Goal: Navigation & Orientation: Find specific page/section

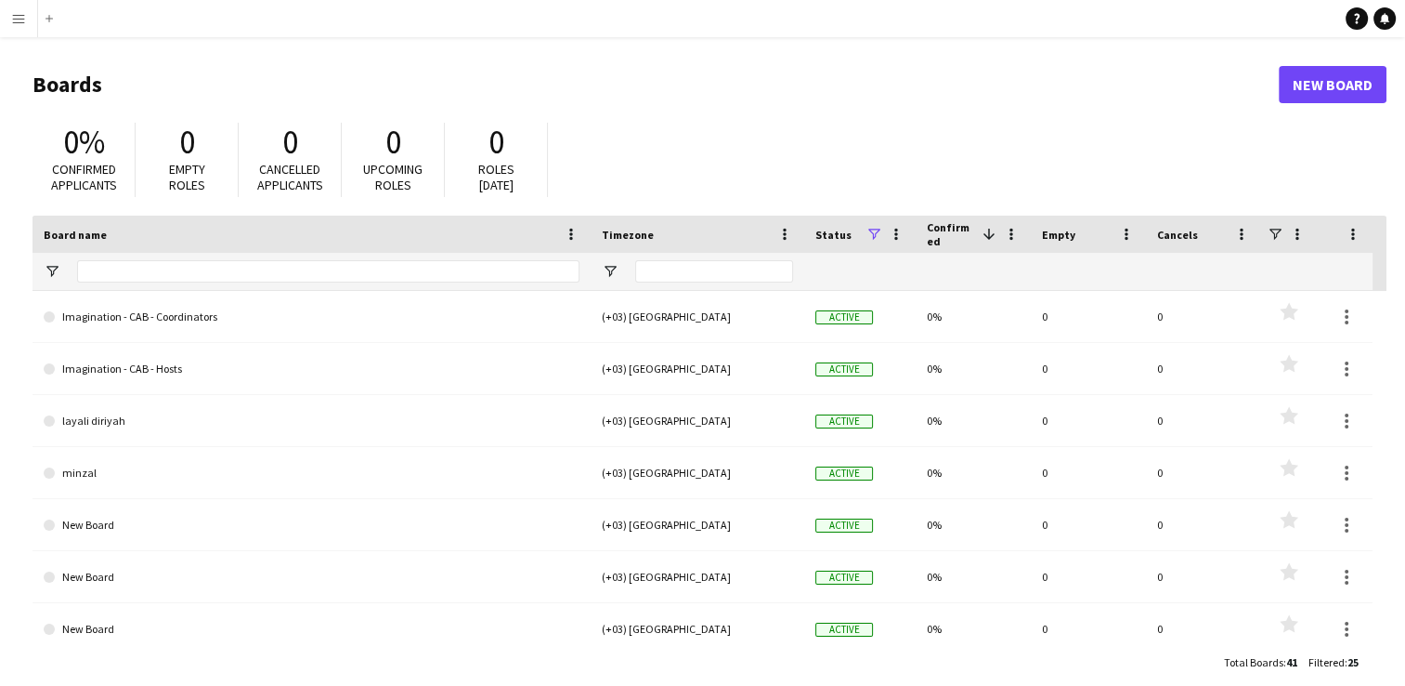
click at [11, 28] on button "Menu" at bounding box center [18, 18] width 37 height 37
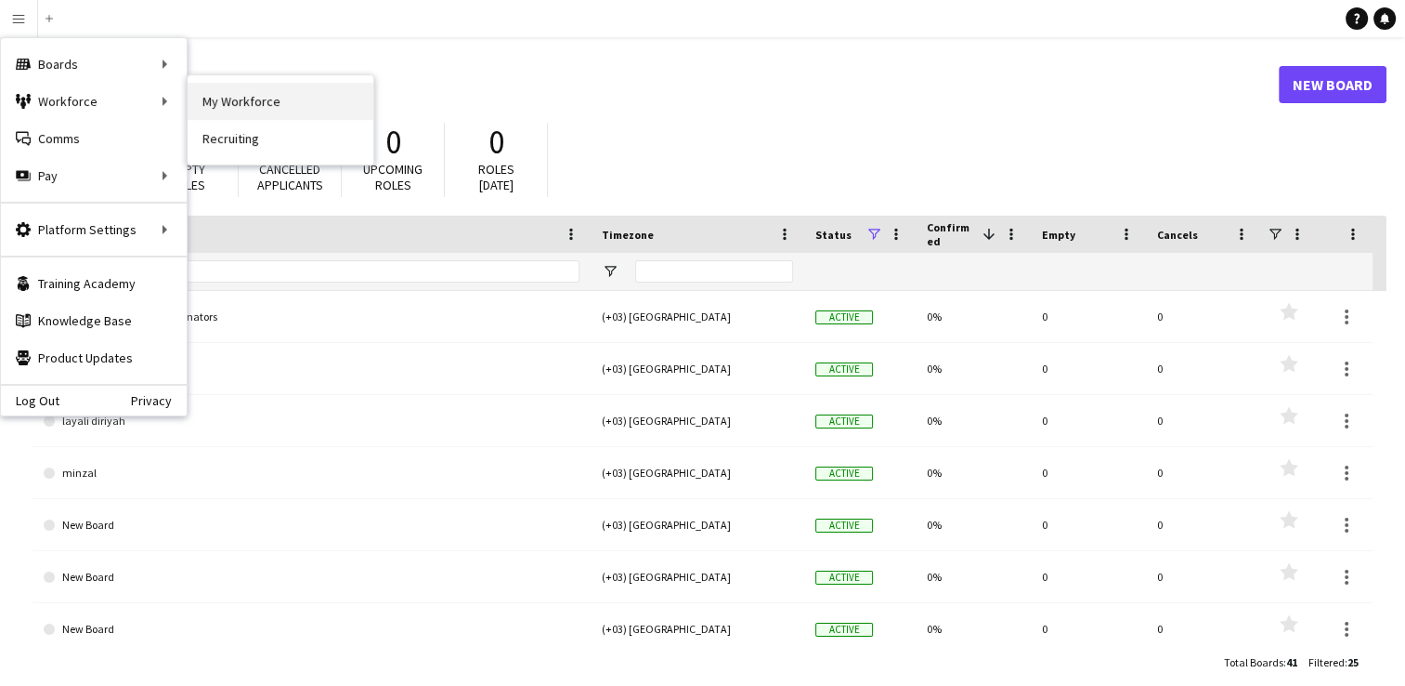
click at [225, 105] on link "My Workforce" at bounding box center [281, 101] width 186 height 37
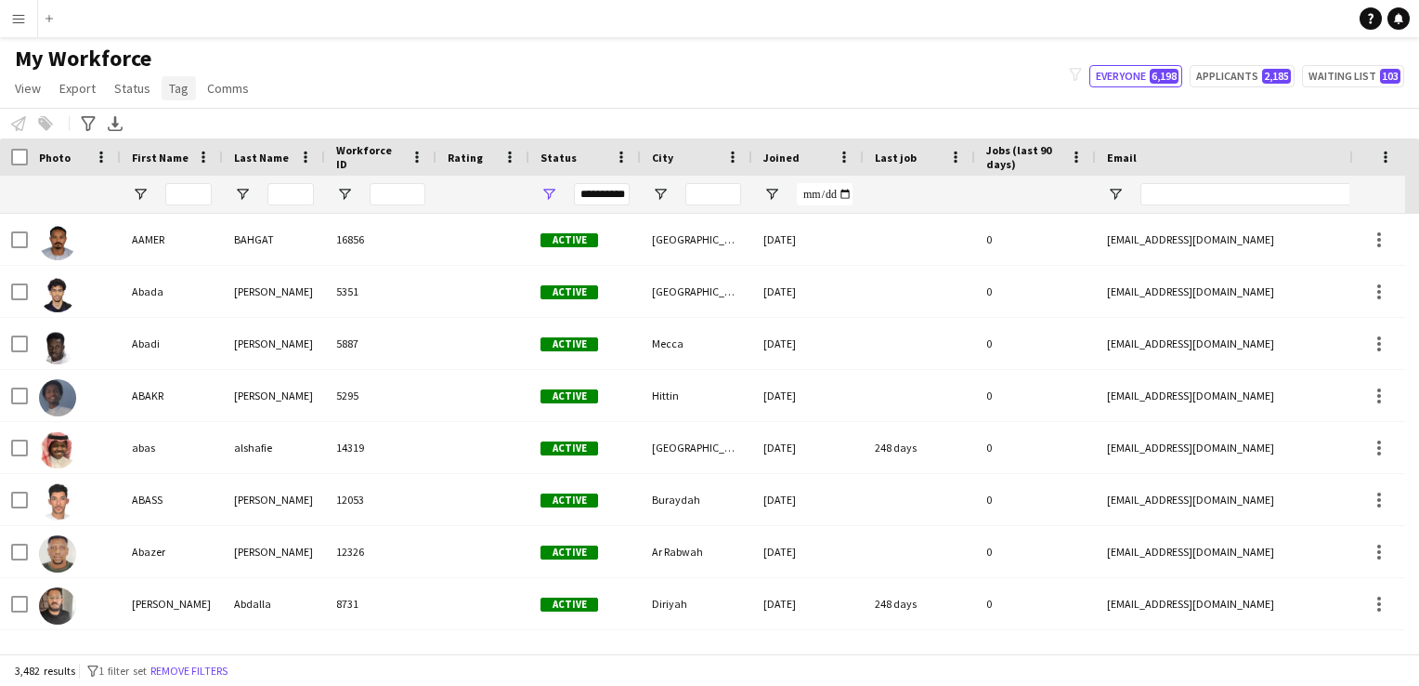
click at [175, 98] on link "Tag" at bounding box center [179, 88] width 34 height 24
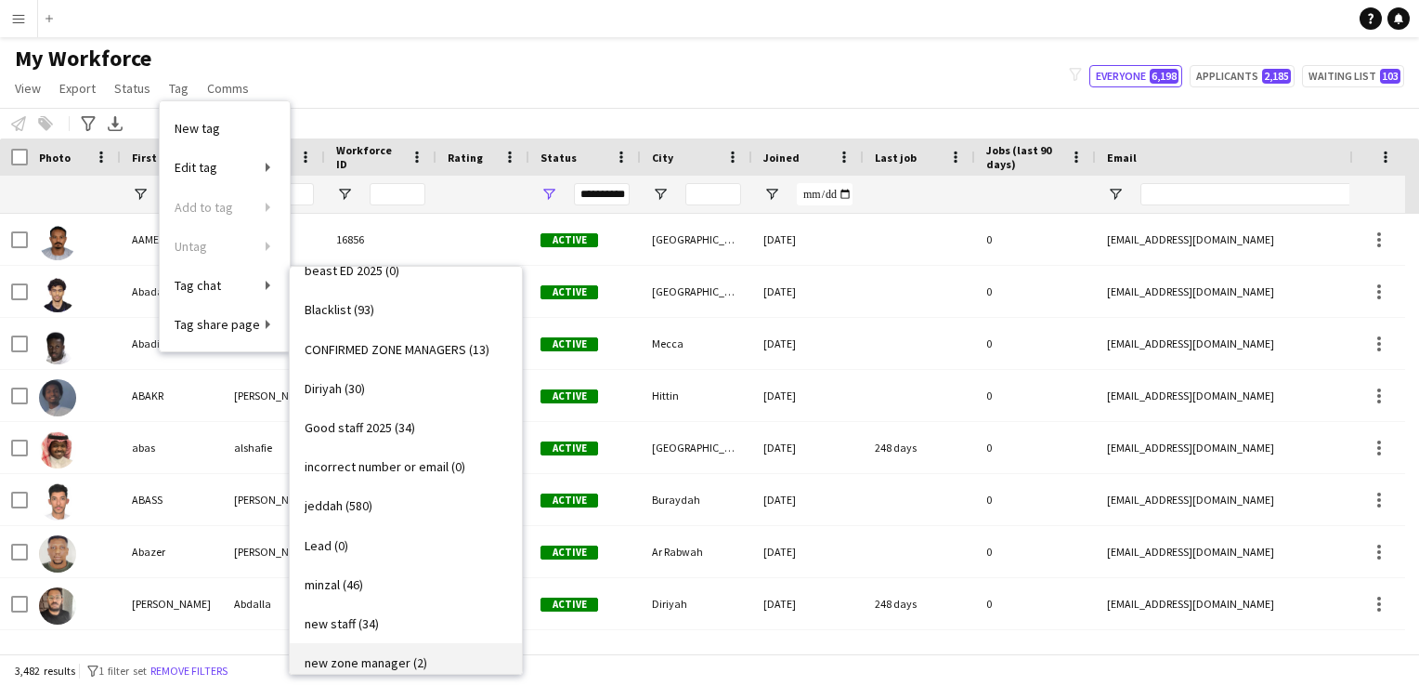
scroll to position [293, 0]
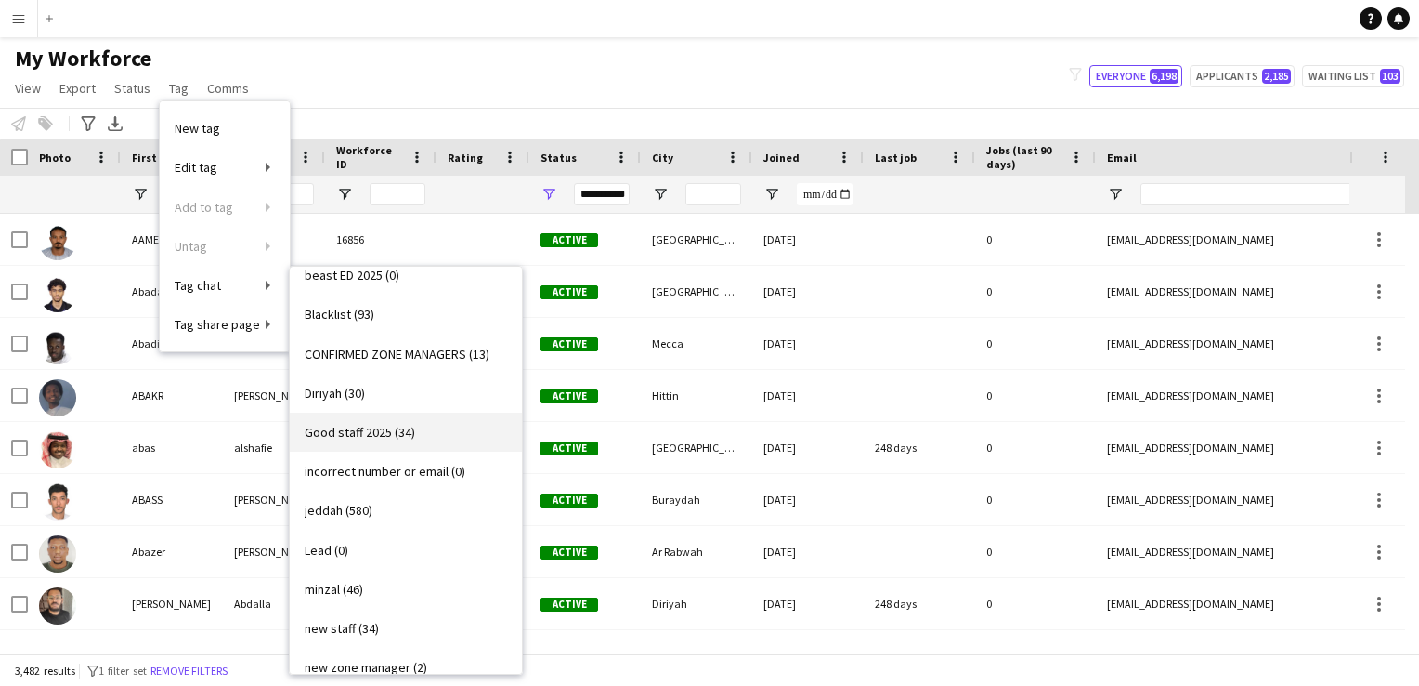
click at [370, 429] on span "Good staff 2025 (34)" at bounding box center [360, 432] width 111 height 17
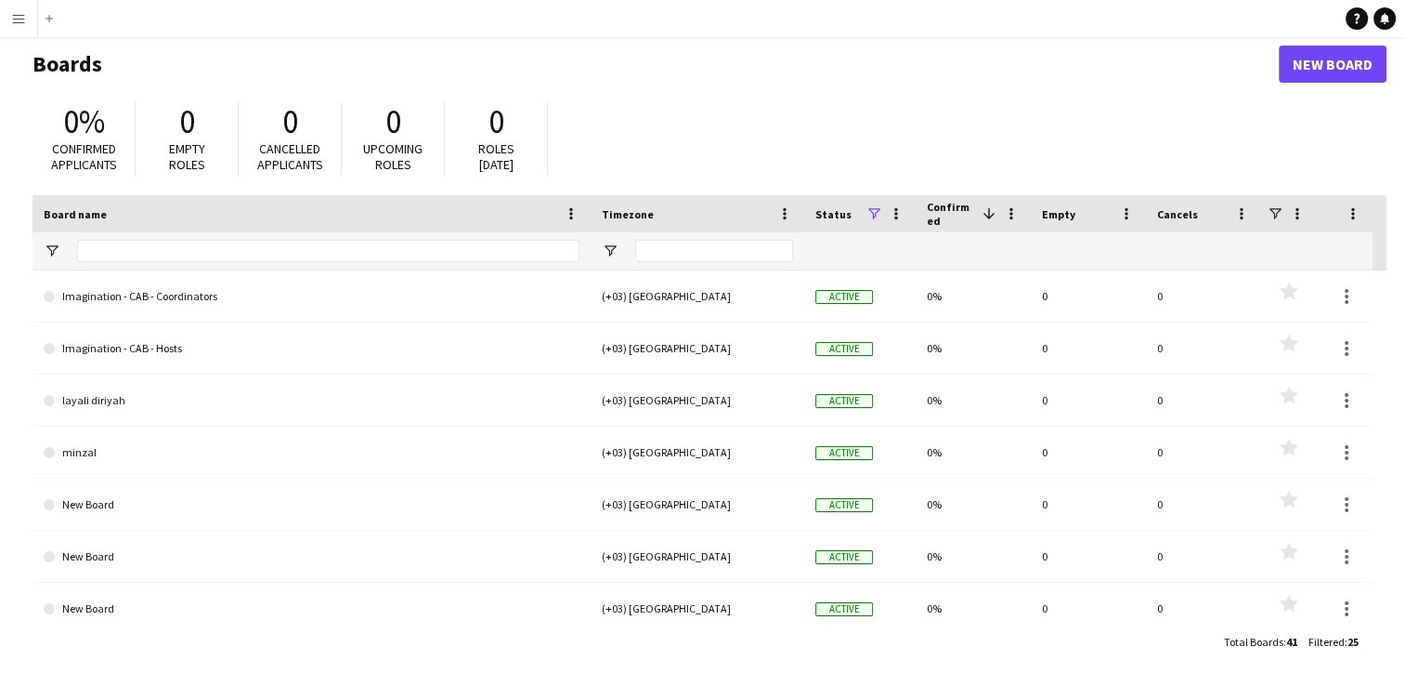
scroll to position [22, 0]
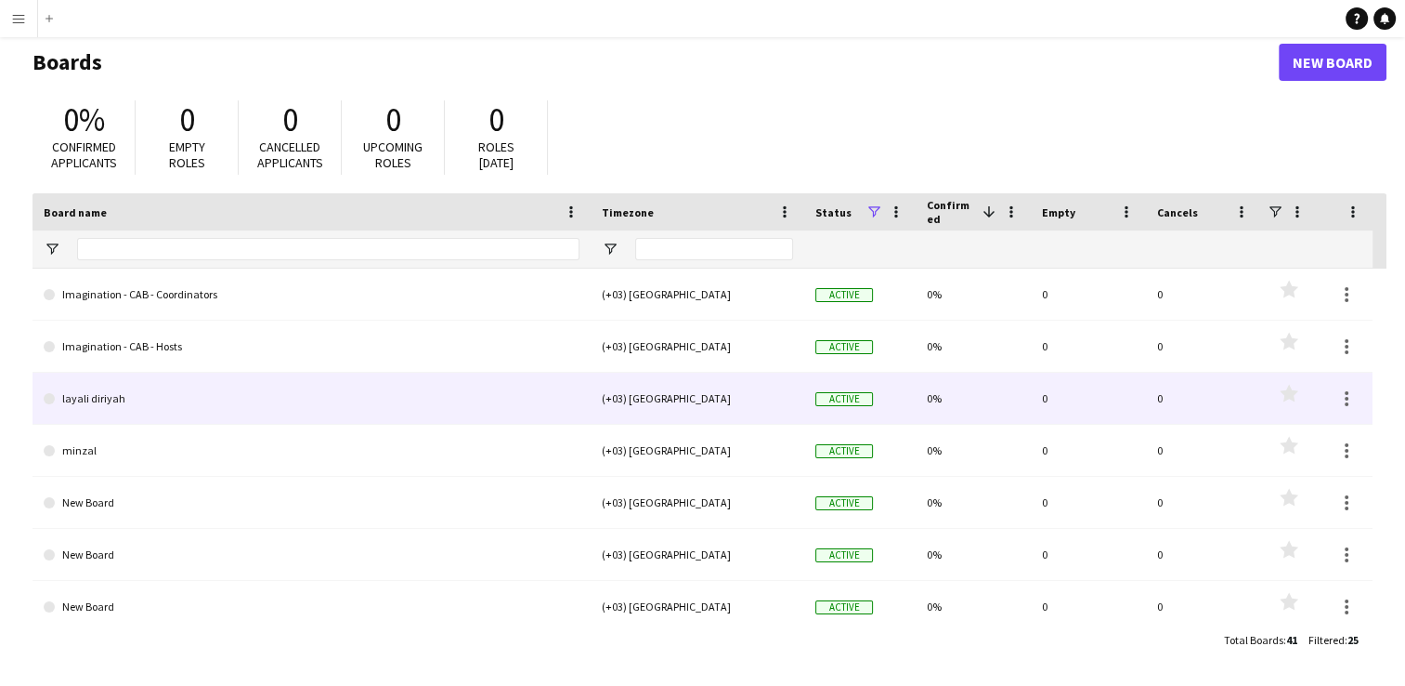
click at [177, 400] on link "layali diriyah" at bounding box center [312, 399] width 536 height 52
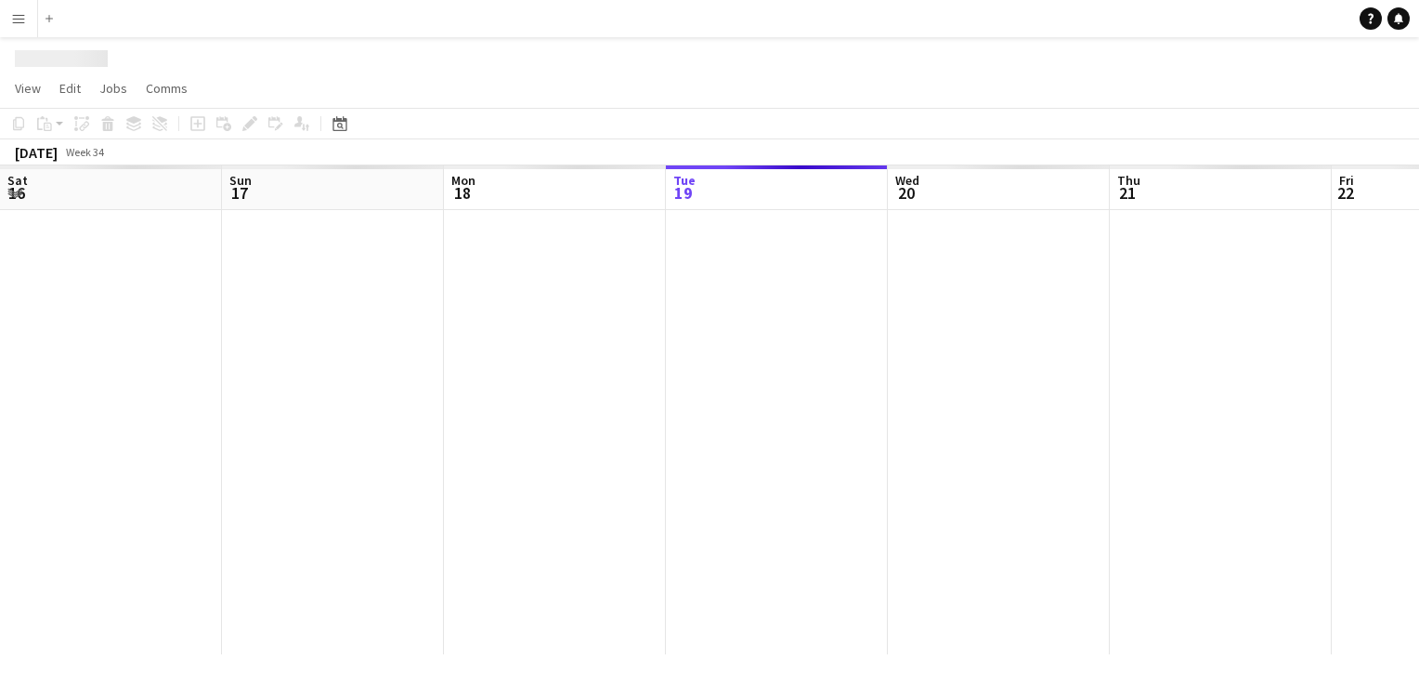
scroll to position [0, 444]
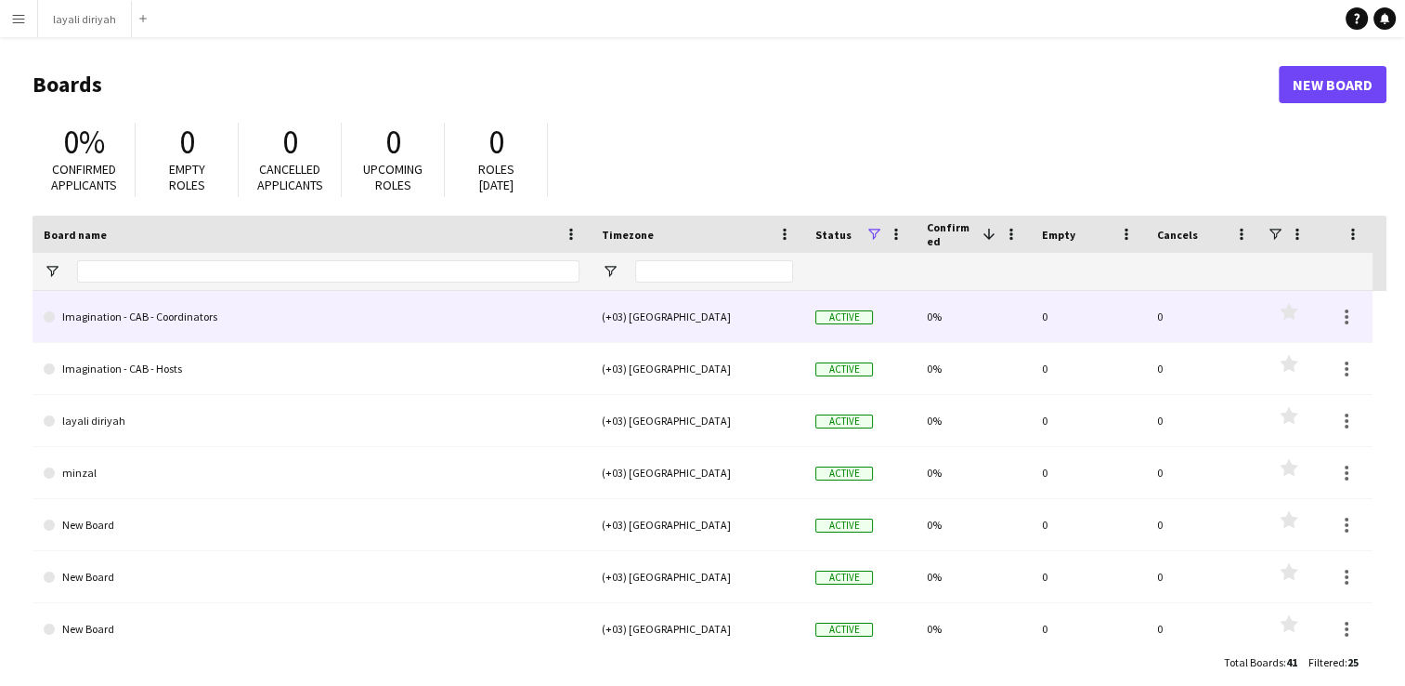
click at [175, 307] on link "Imagination - CAB - Coordinators" at bounding box center [312, 317] width 536 height 52
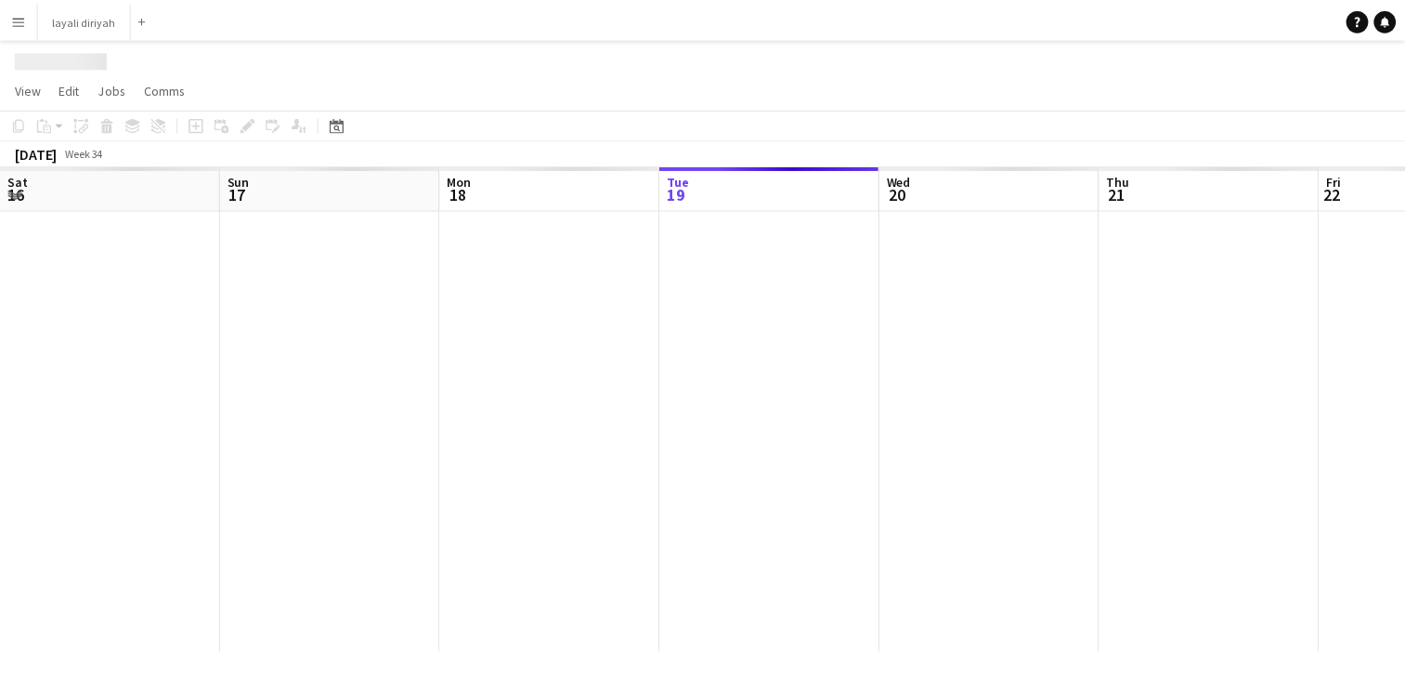
scroll to position [0, 444]
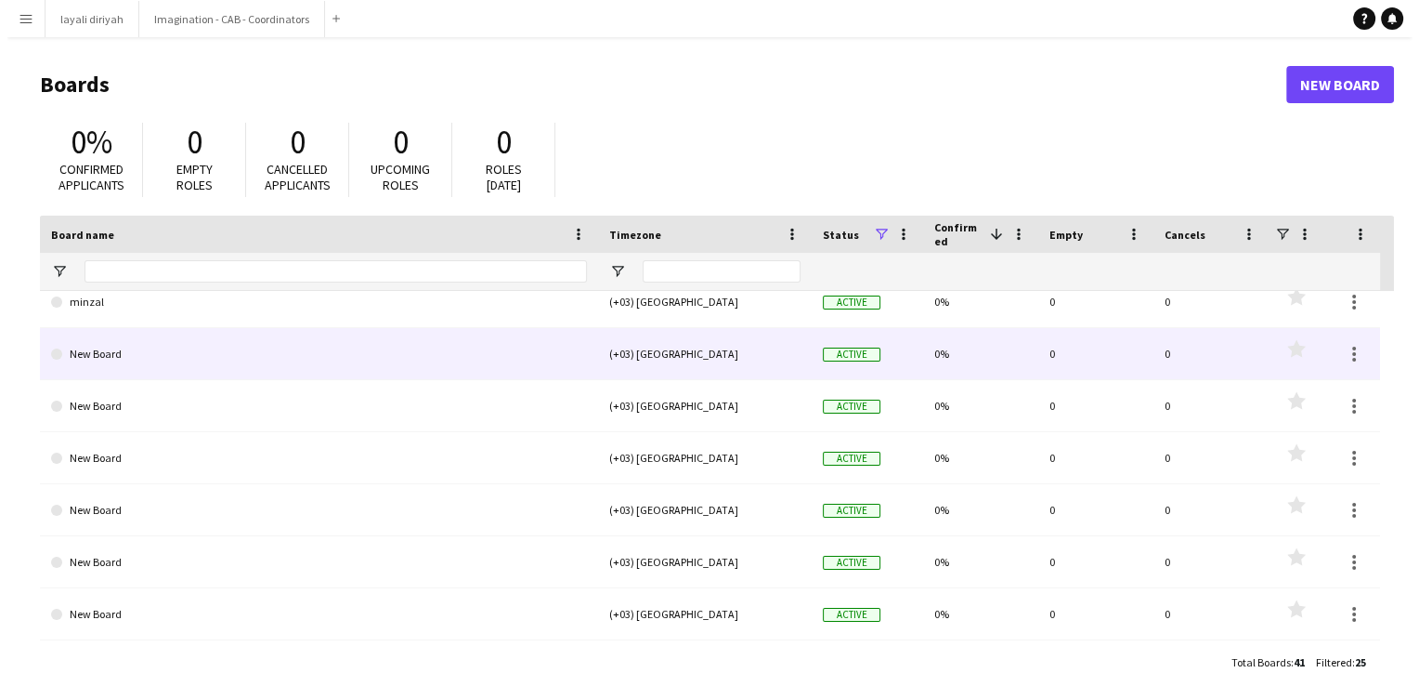
scroll to position [185, 0]
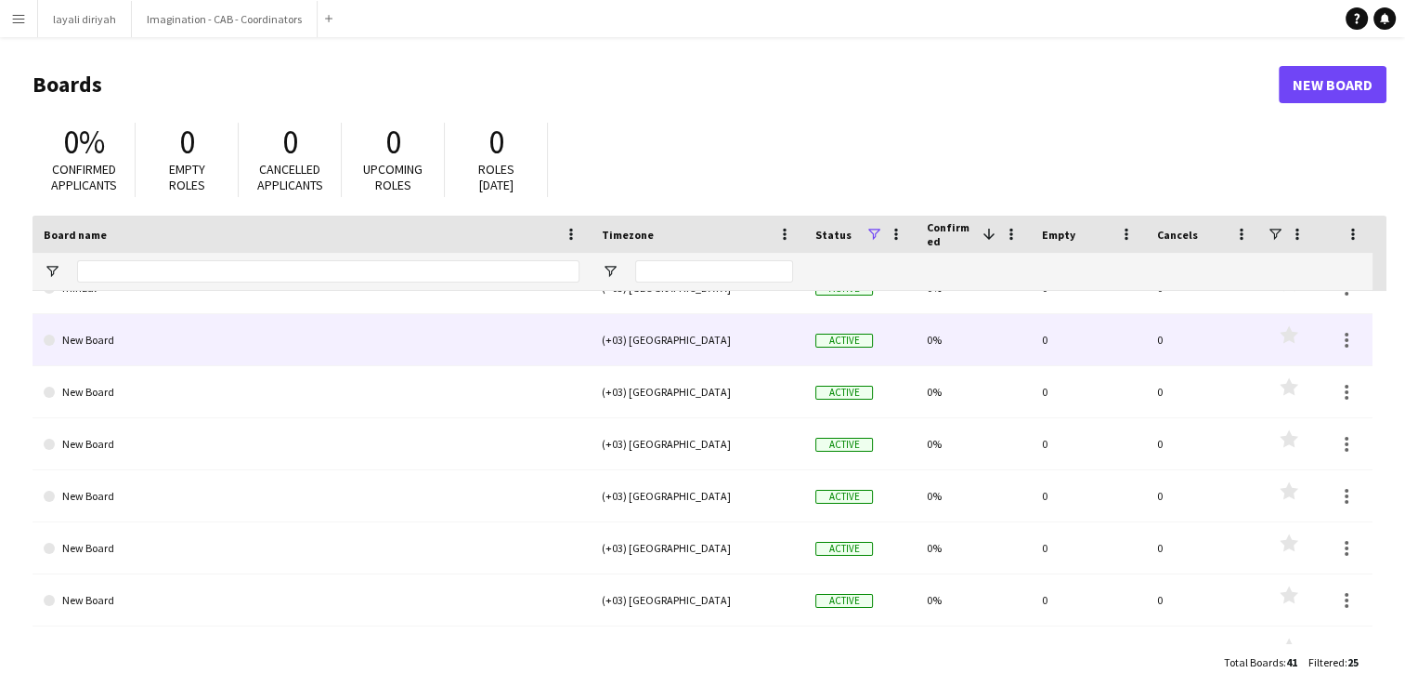
click at [250, 346] on link "New Board" at bounding box center [312, 340] width 536 height 52
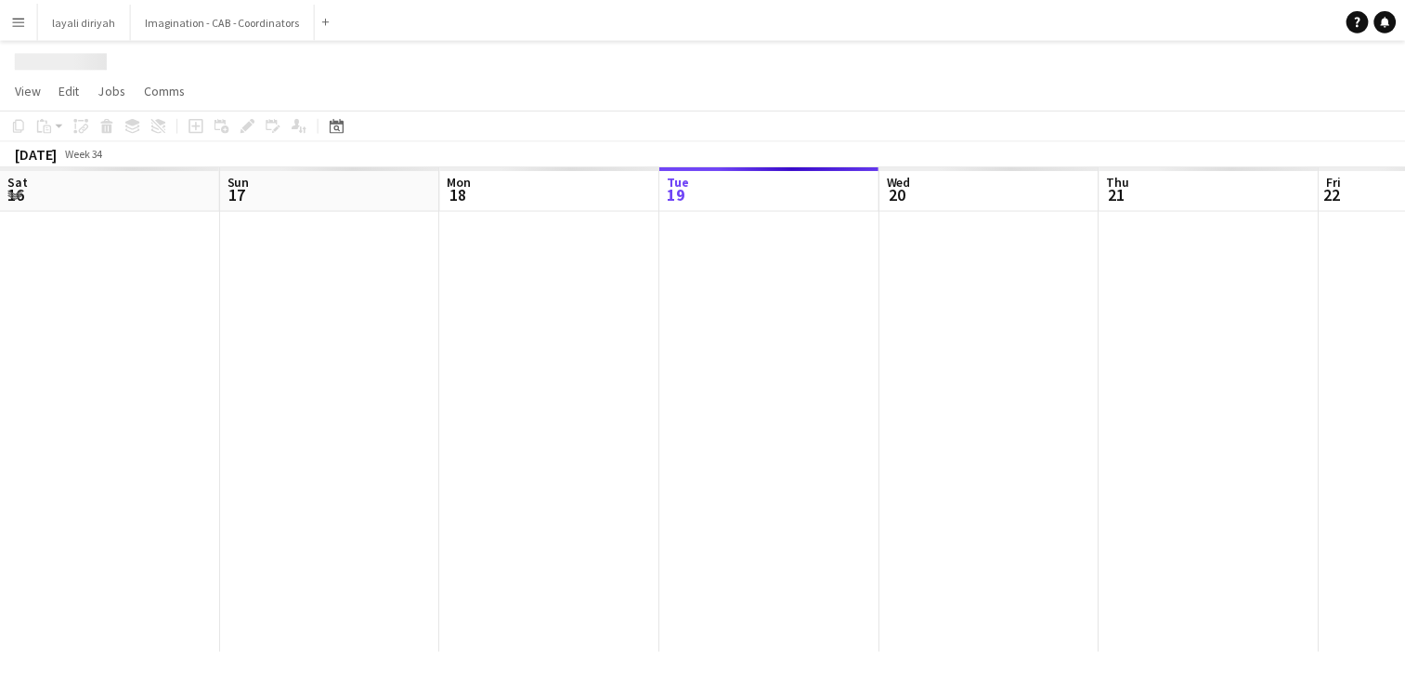
scroll to position [0, 444]
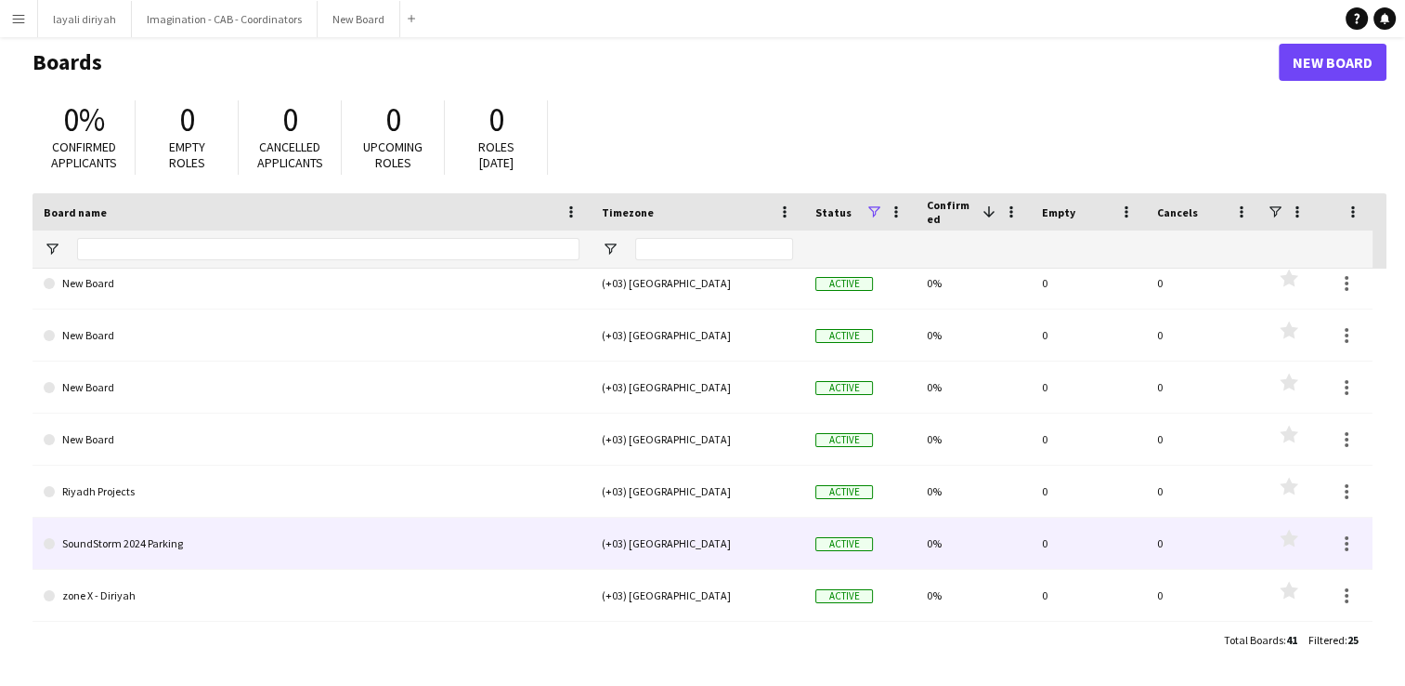
click at [175, 552] on link "SoundStorm 2024 Parking" at bounding box center [312, 543] width 536 height 52
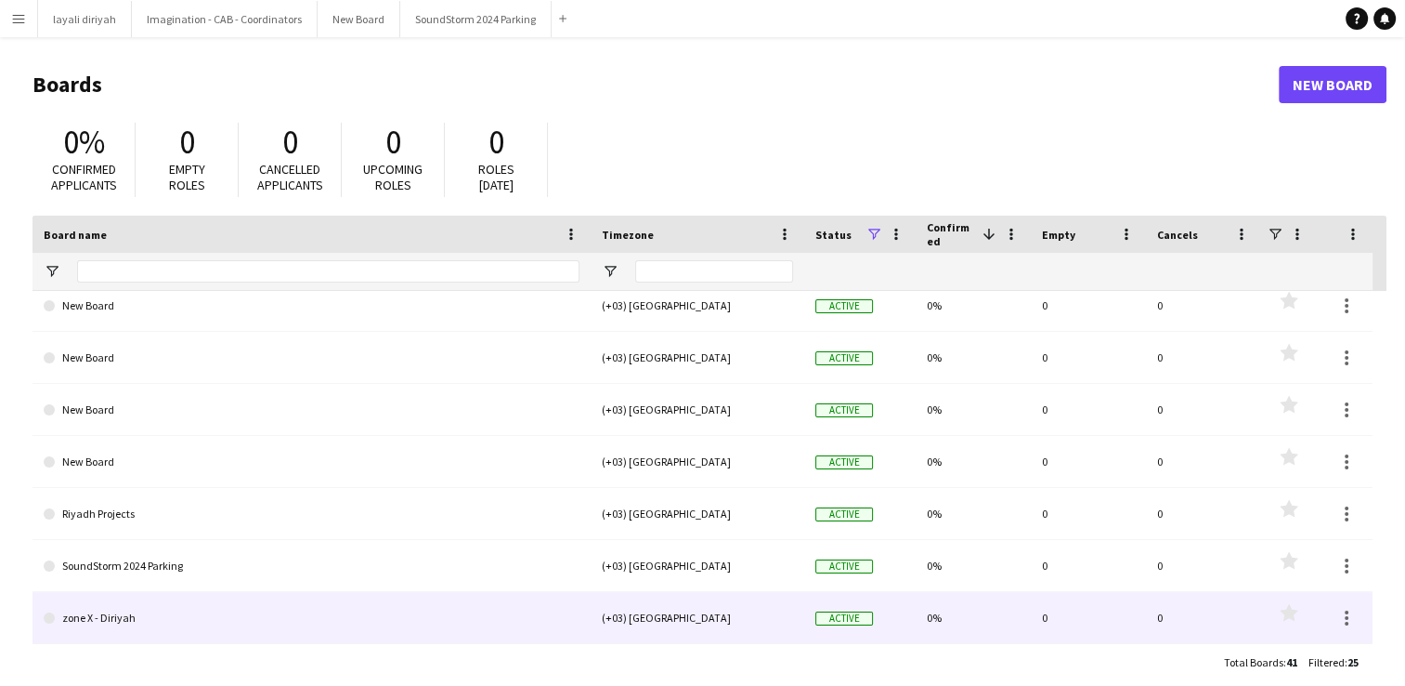
click at [137, 604] on link "zone X - Diriyah" at bounding box center [312, 618] width 536 height 52
